Goal: Obtain resource: Download file/media

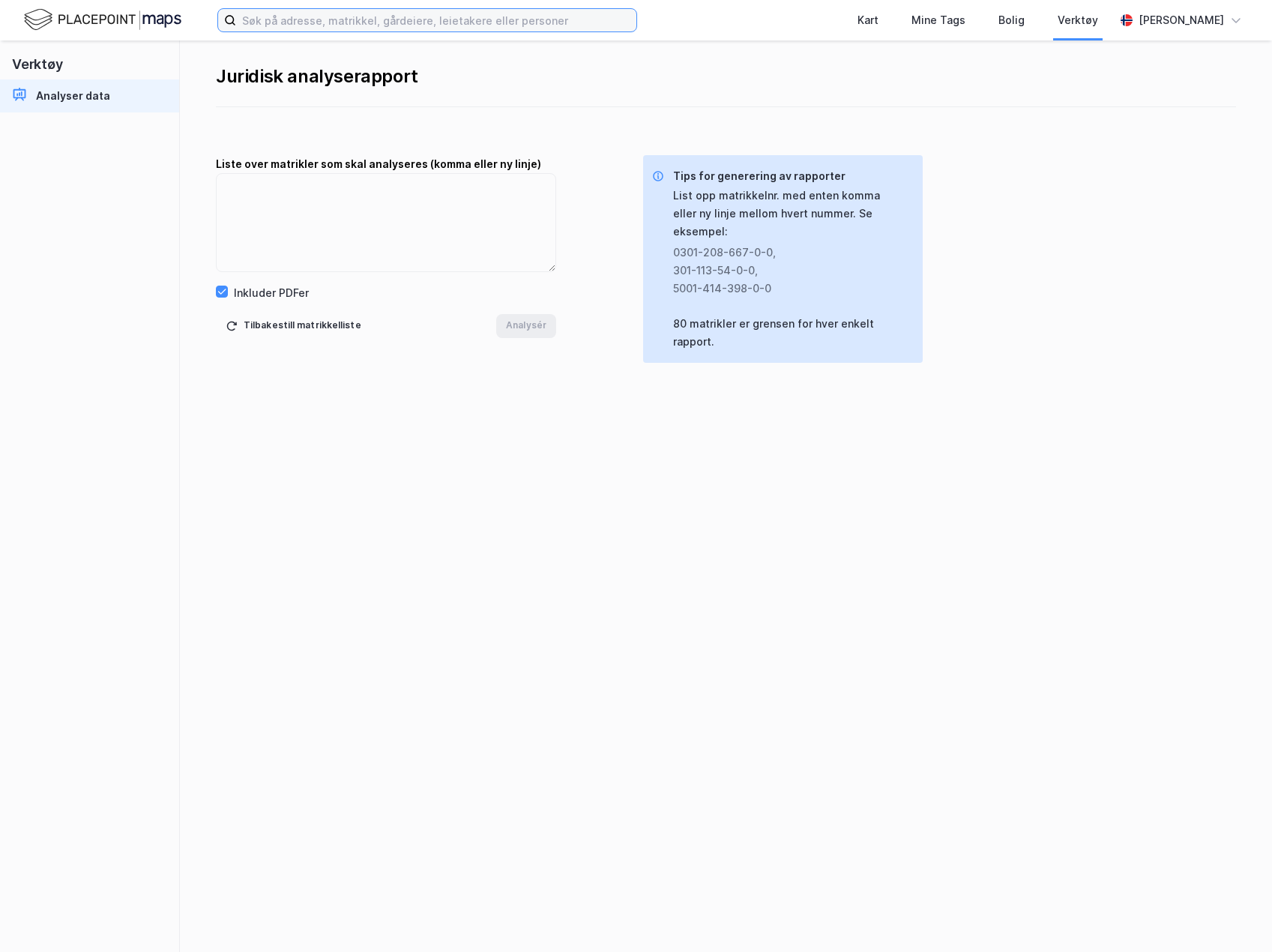
click at [313, 20] on input at bounding box center [436, 20] width 400 height 22
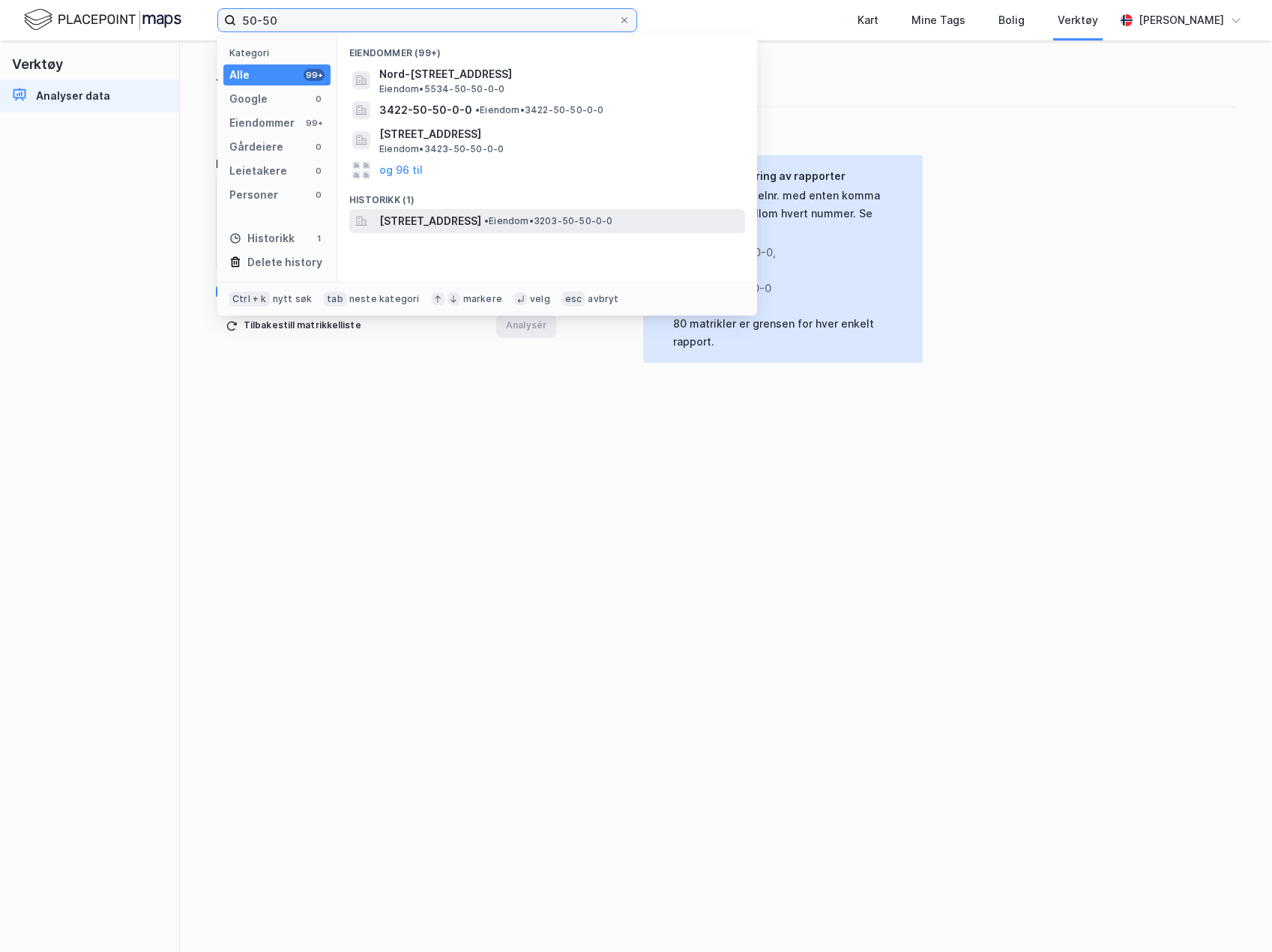
type input "50-50"
click at [481, 218] on span "[STREET_ADDRESS]" at bounding box center [430, 221] width 102 height 18
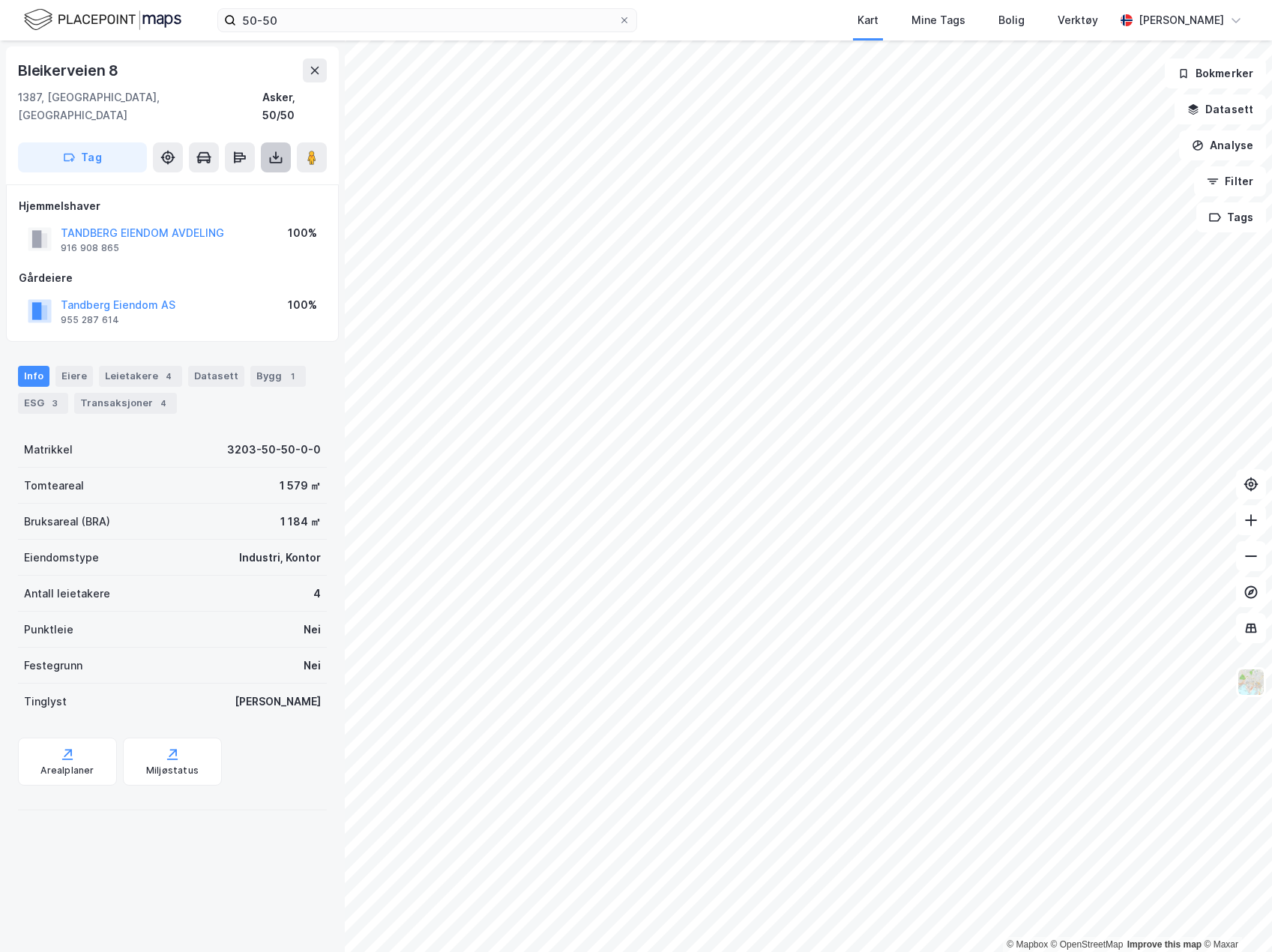
click at [277, 150] on icon at bounding box center [276, 157] width 15 height 15
click at [240, 182] on div "Last ned grunnbok" at bounding box center [201, 187] width 87 height 12
